Goal: Check status

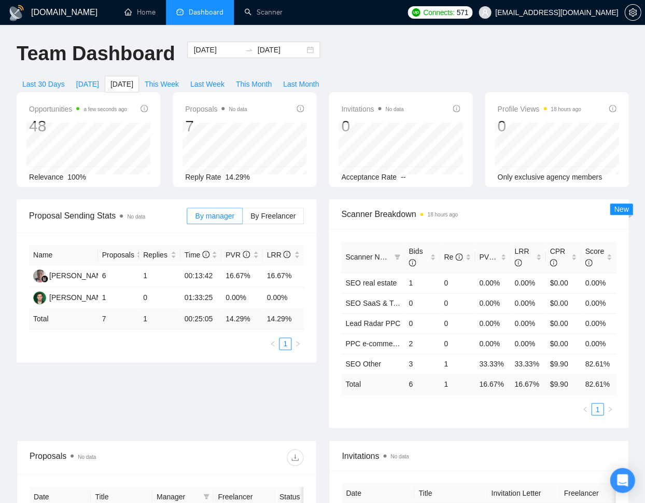
scroll to position [11, 0]
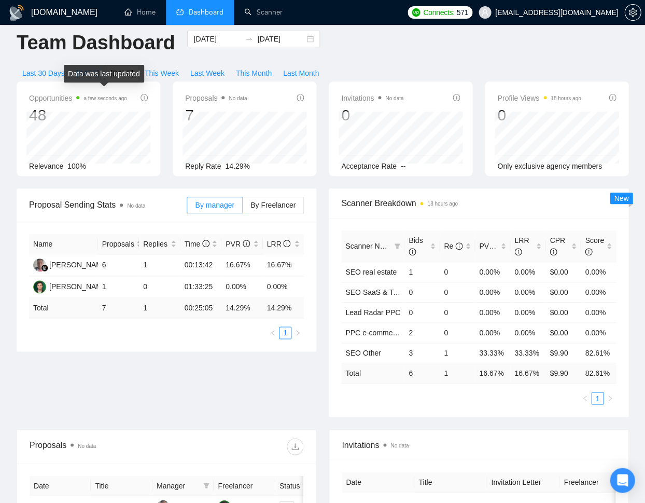
drag, startPoint x: 96, startPoint y: 71, endPoint x: 87, endPoint y: 76, distance: 10.9
click at [95, 71] on div "Data was last updated" at bounding box center [104, 74] width 80 height 18
click at [73, 75] on div "Data was last updated" at bounding box center [104, 74] width 80 height 18
click at [79, 67] on div "Data was last updated" at bounding box center [104, 74] width 80 height 18
click at [82, 73] on div "Data was last updated" at bounding box center [104, 74] width 80 height 18
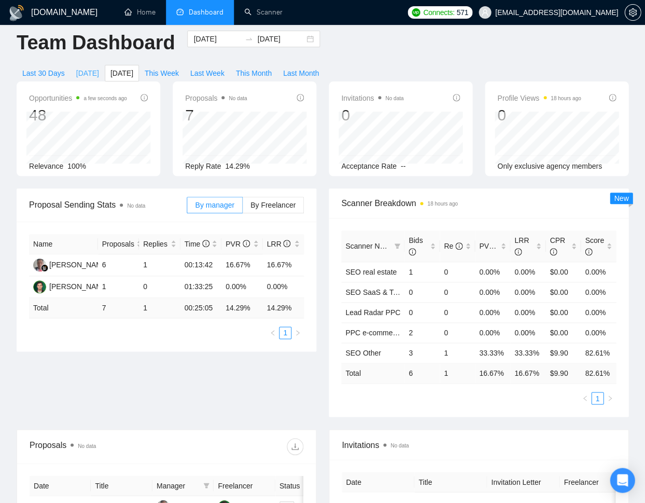
click at [77, 70] on span "[DATE]" at bounding box center [87, 72] width 23 height 11
type input "[DATE]"
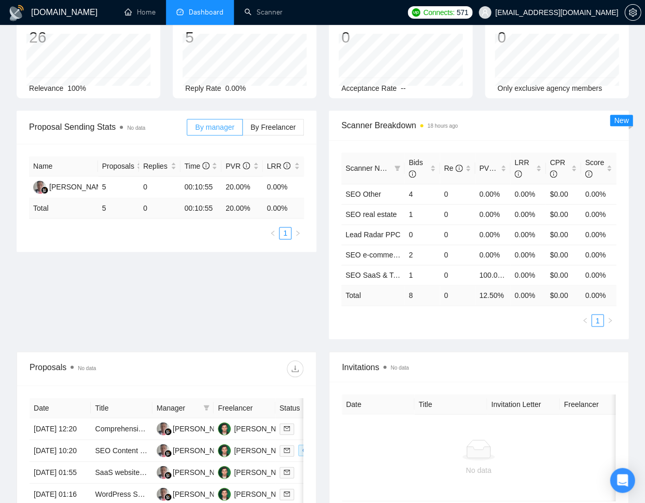
scroll to position [120, 0]
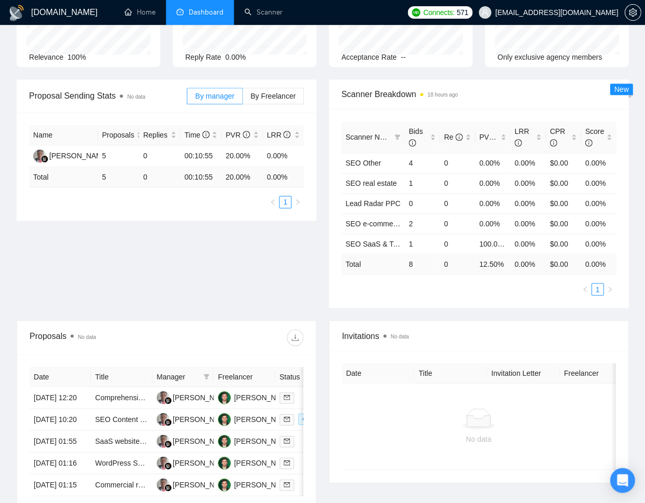
click at [292, 72] on div "Opportunities a few seconds ago 26 [DATE] Relevant 26 Relevance 100% Proposals …" at bounding box center [322, 26] width 625 height 107
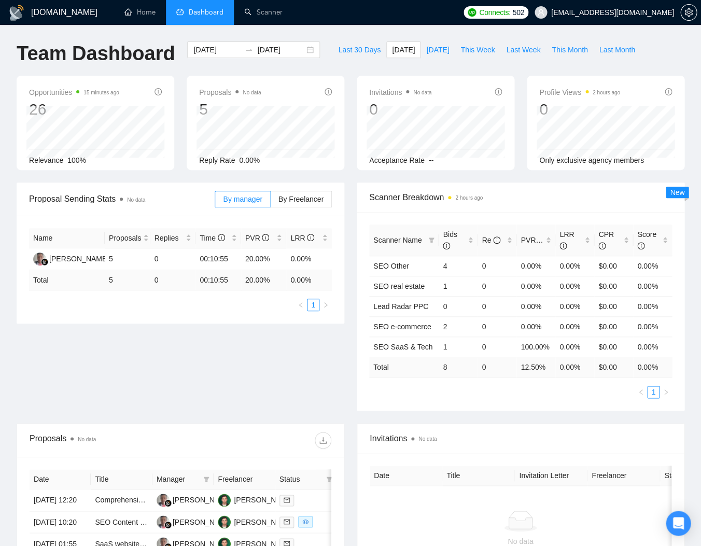
click at [651, 294] on div "Scanner Name Bids Re PVR LRR CPR Score SEO Other 4 0 0.00% 0.00% $0.00 0.00% SE…" at bounding box center [521, 311] width 328 height 199
